Goal: Task Accomplishment & Management: Use online tool/utility

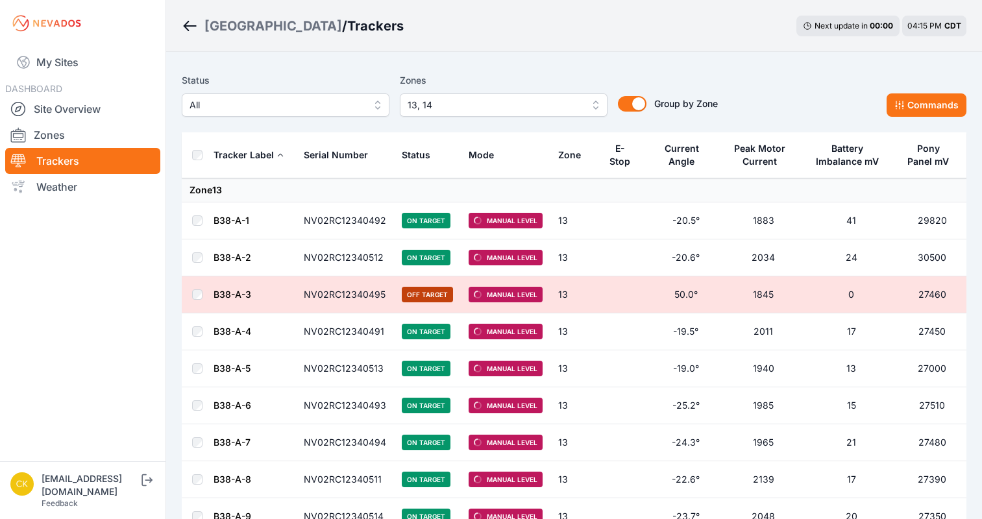
scroll to position [467, 0]
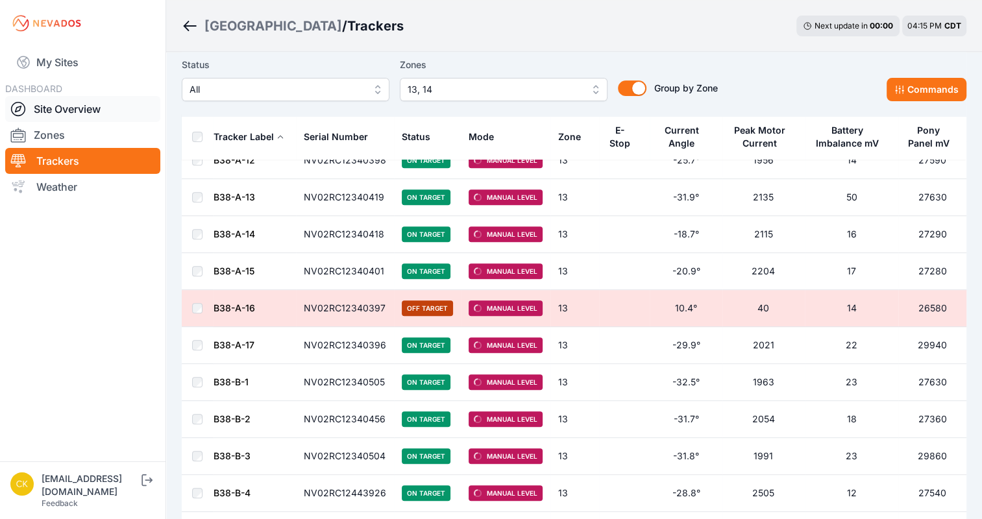
click at [60, 117] on link "Site Overview" at bounding box center [82, 109] width 155 height 26
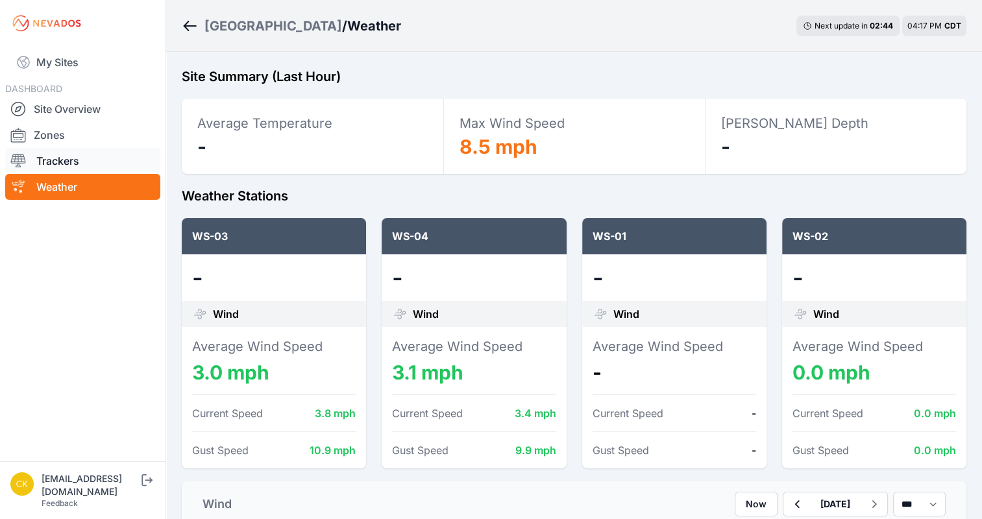
click at [98, 161] on link "Trackers" at bounding box center [82, 161] width 155 height 26
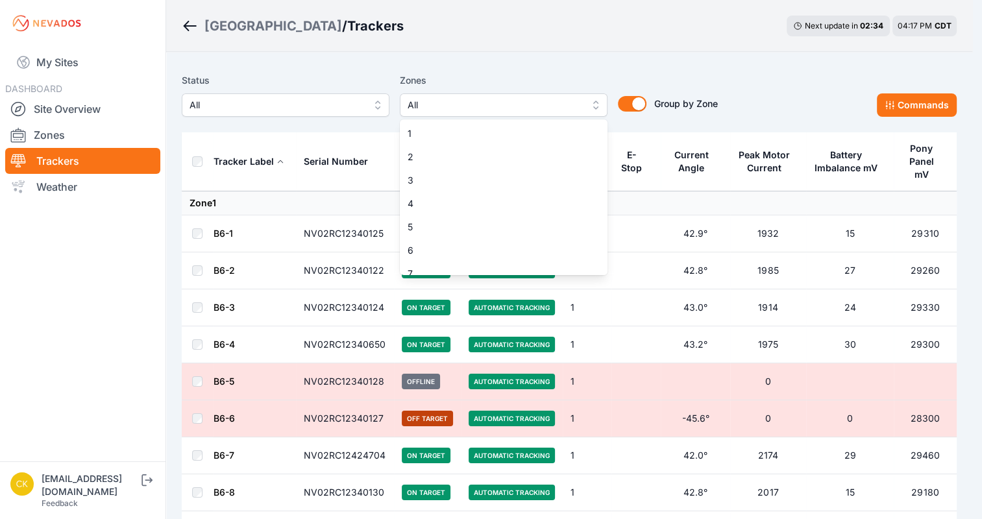
click at [454, 112] on span "All" at bounding box center [495, 105] width 174 height 16
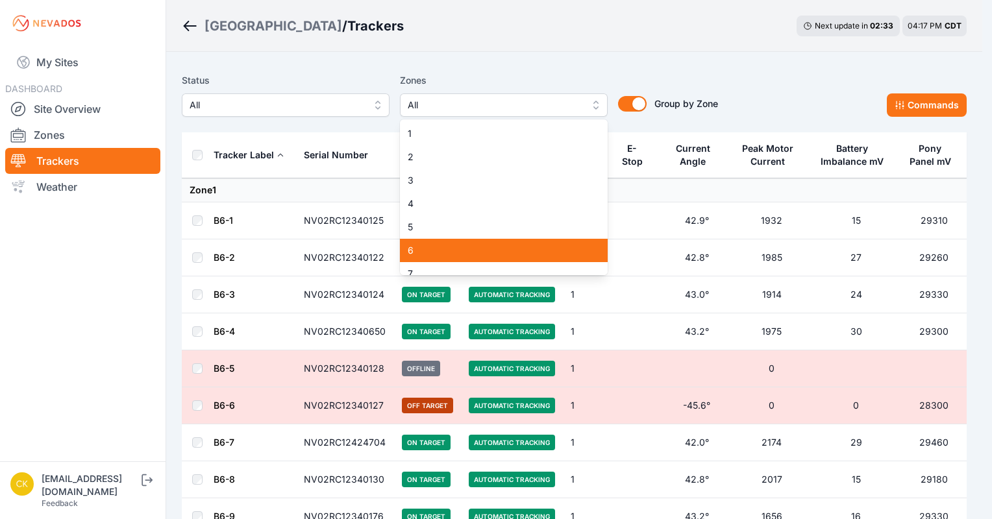
click at [445, 247] on span "6" at bounding box center [496, 250] width 177 height 13
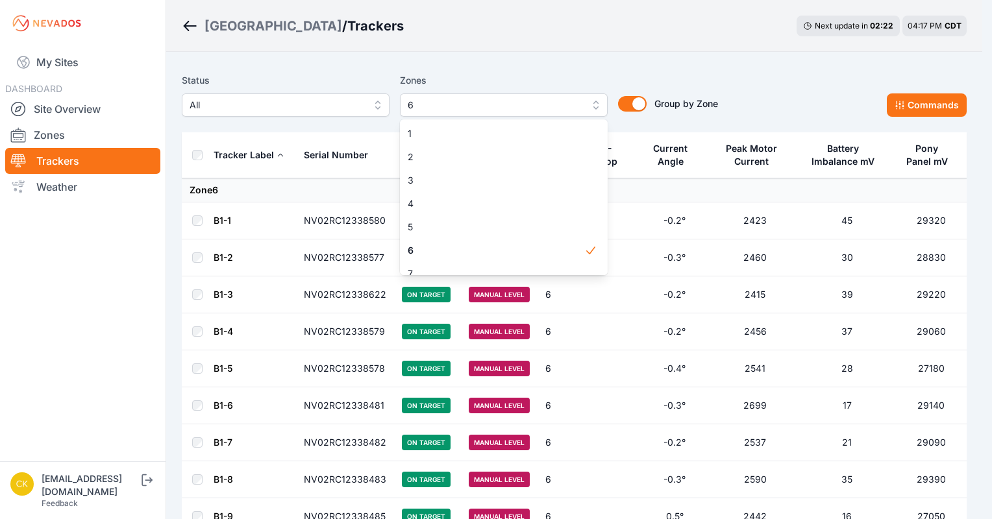
click at [756, 74] on div "Status All Zones 6 1 2 3 4 5 6 7 8 9 10 11 12 13 14 15 Group by Zone Group by Z…" at bounding box center [574, 95] width 785 height 44
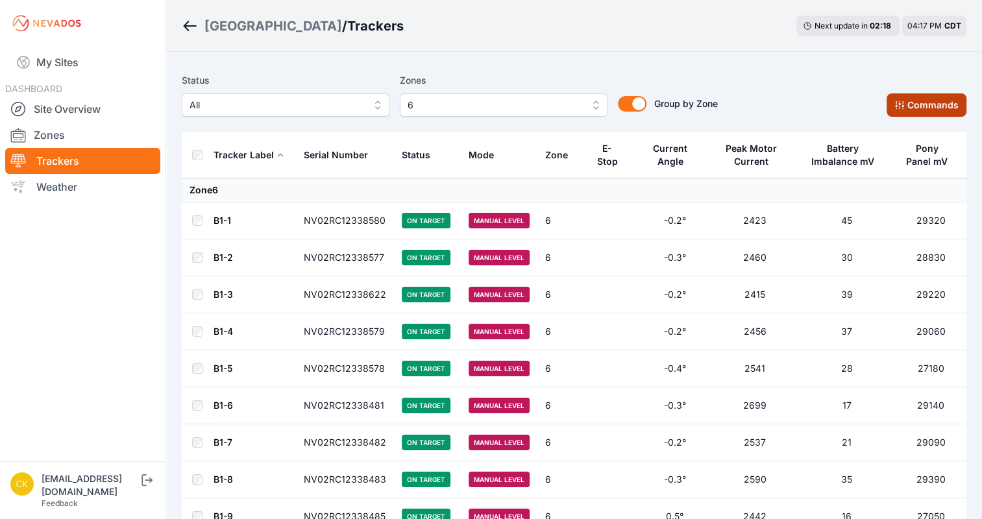
click at [937, 101] on button "Commands" at bounding box center [927, 104] width 80 height 23
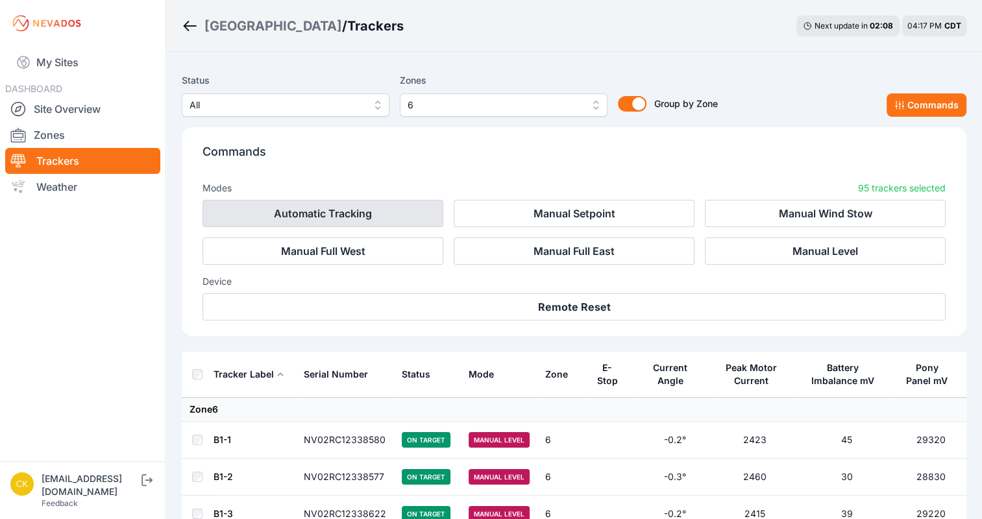
click at [312, 214] on button "Automatic Tracking" at bounding box center [322, 213] width 241 height 27
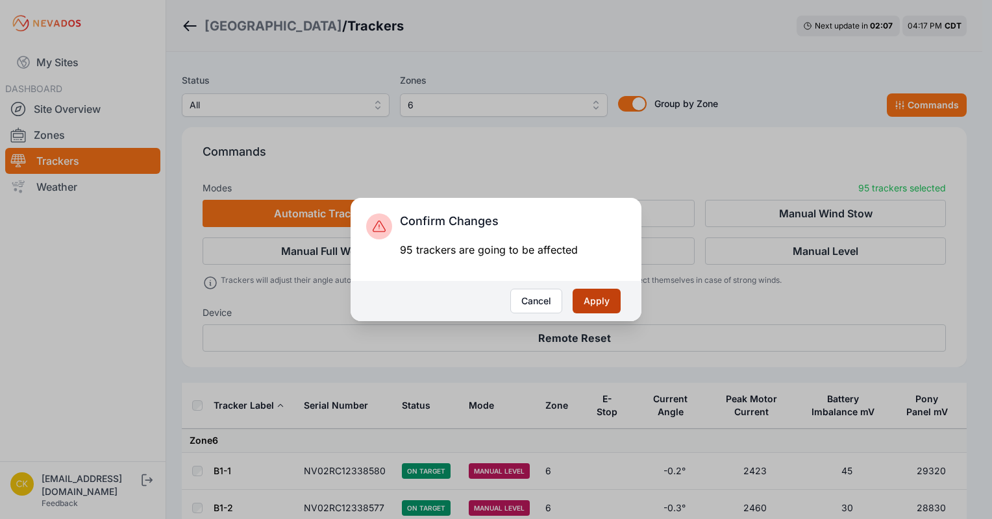
click at [597, 305] on button "Apply" at bounding box center [596, 301] width 48 height 25
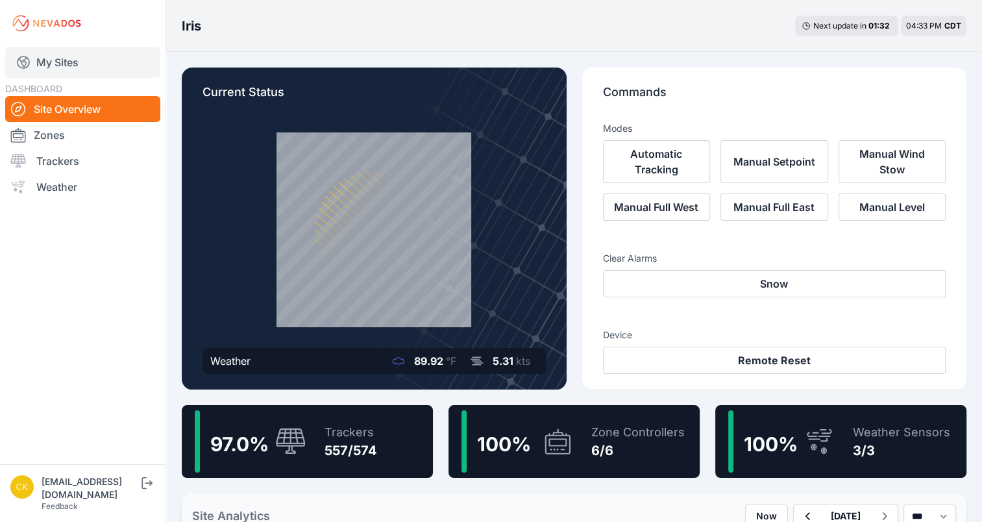
click at [105, 65] on link "My Sites" at bounding box center [82, 62] width 155 height 31
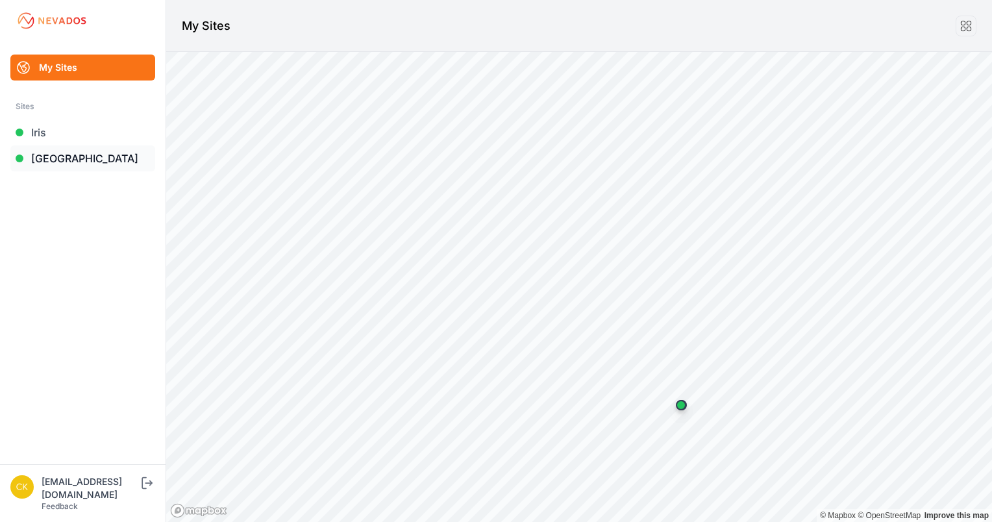
click at [102, 165] on link "[GEOGRAPHIC_DATA]" at bounding box center [82, 158] width 145 height 26
